Goal: Task Accomplishment & Management: Complete application form

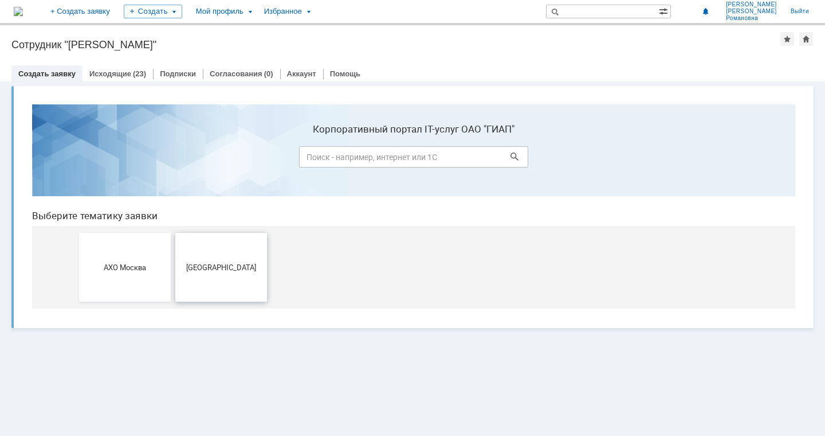
click at [239, 260] on button "[GEOGRAPHIC_DATA]" at bounding box center [221, 267] width 92 height 69
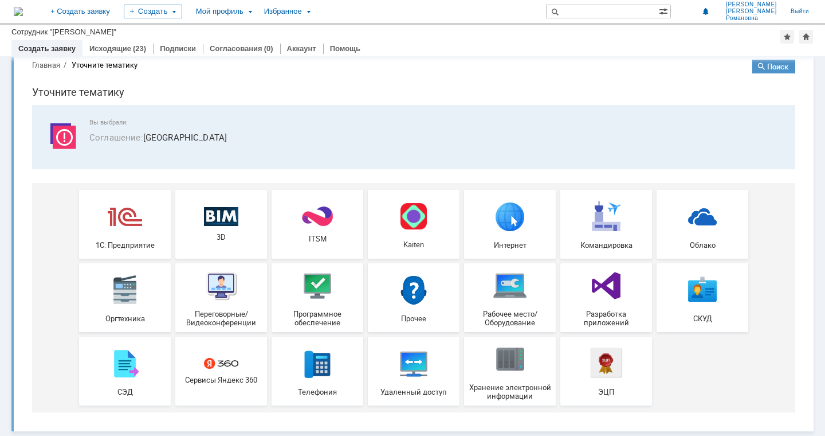
scroll to position [19, 0]
click at [318, 281] on img at bounding box center [317, 285] width 34 height 34
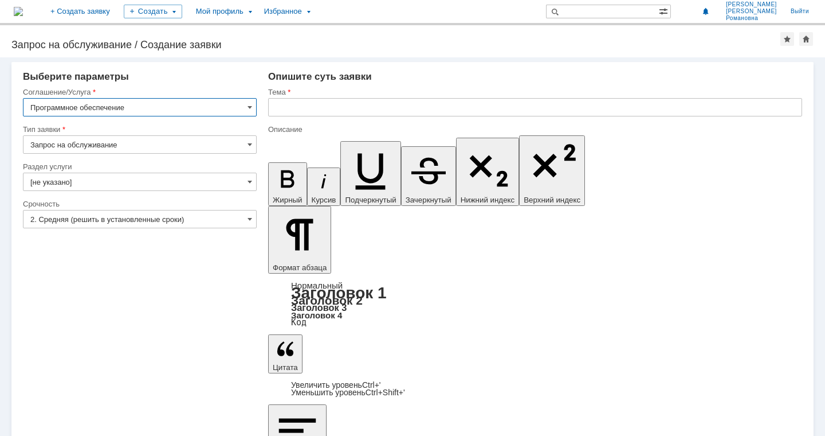
click at [311, 109] on input "text" at bounding box center [535, 107] width 534 height 18
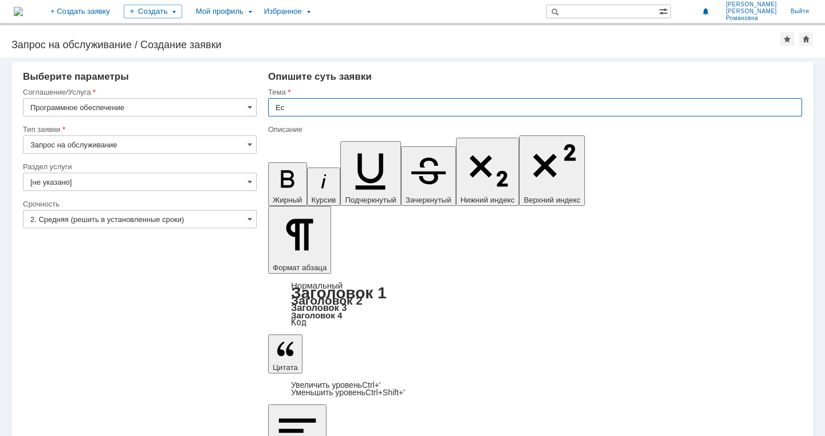
type input "E"
type input "Установка акробат про"
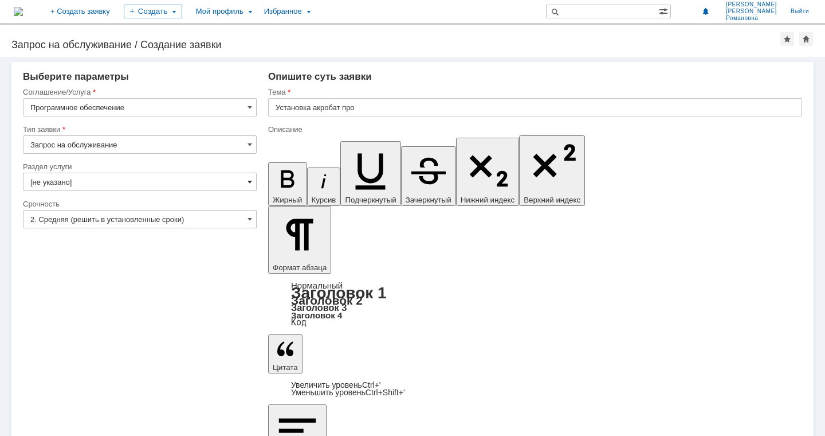
click at [248, 184] on span at bounding box center [250, 181] width 5 height 9
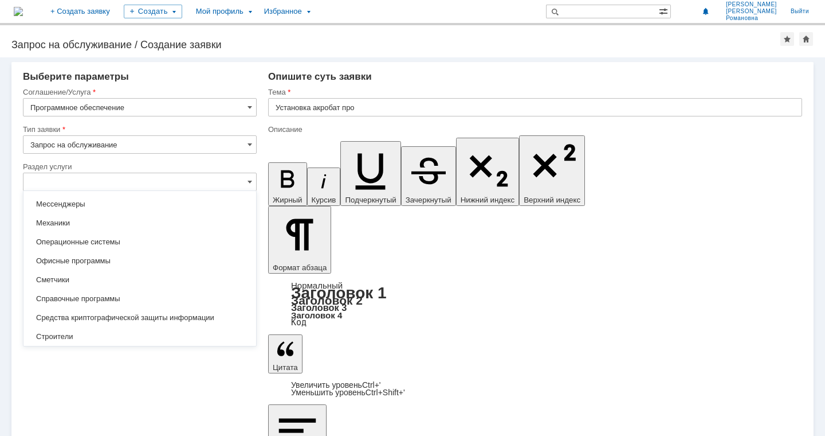
scroll to position [172, 0]
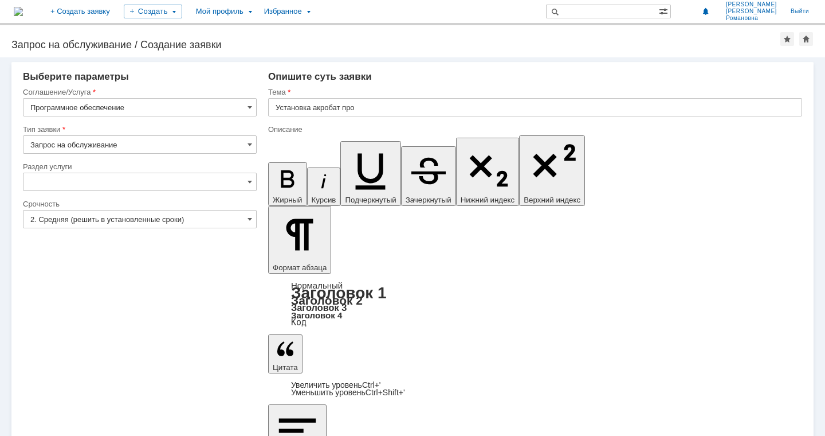
click at [140, 374] on div "Внимание! Выберите параметры Соглашение/Услуга Программное обеспечение Тип заяв…" at bounding box center [412, 246] width 825 height 378
type input "[не указано]"
